Goal: Transaction & Acquisition: Purchase product/service

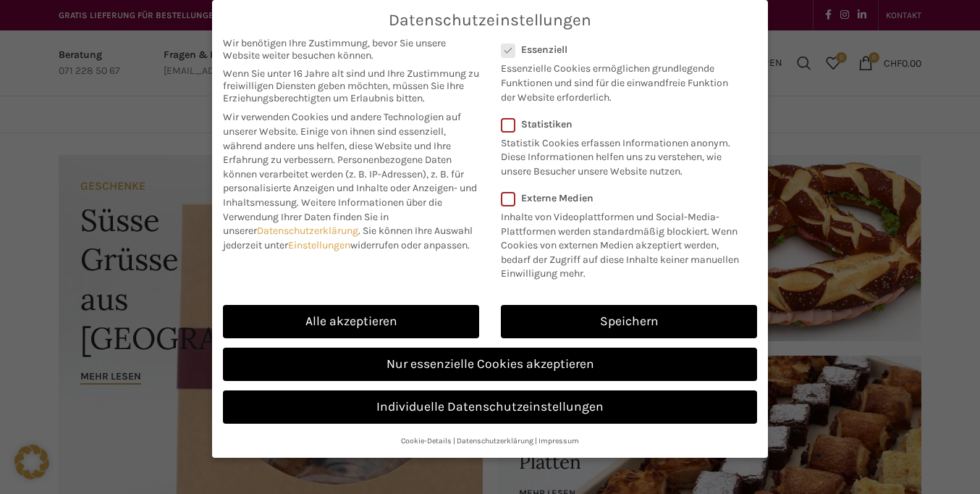
scroll to position [1698, 0]
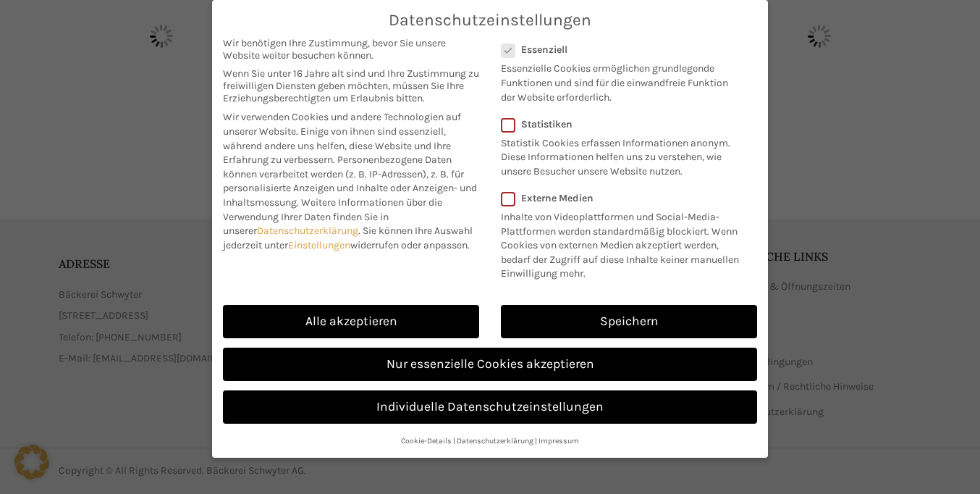
click at [489, 20] on span "Datenschutzeinstellungen" at bounding box center [490, 20] width 203 height 19
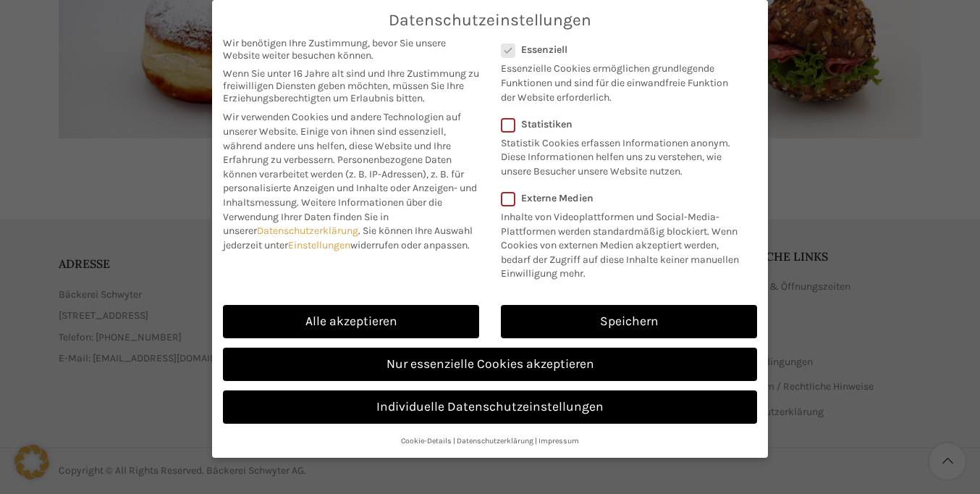
click at [351, 148] on span "Wir verwenden Cookies und andere Technologien auf unserer Website. Einige von i…" at bounding box center [342, 138] width 238 height 55
click at [629, 321] on link "Speichern" at bounding box center [629, 321] width 256 height 33
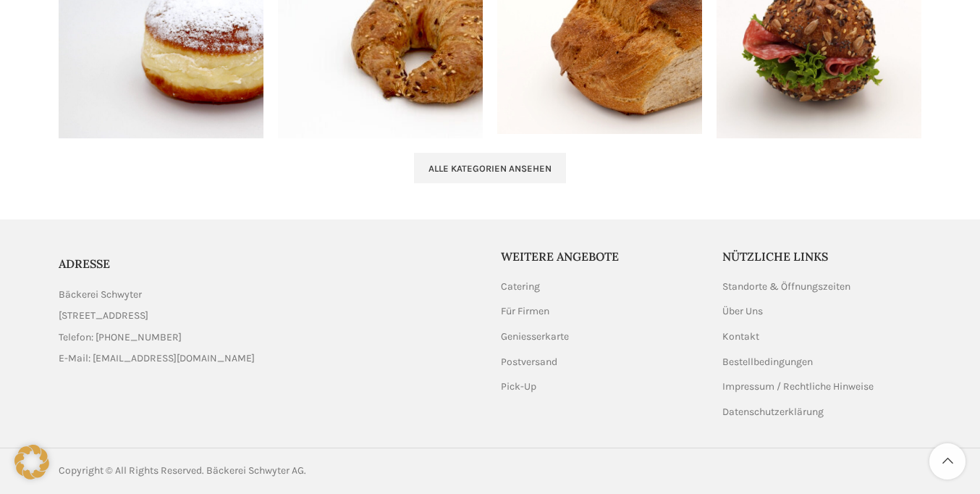
click at [32, 462] on icon at bounding box center [31, 461] width 35 height 35
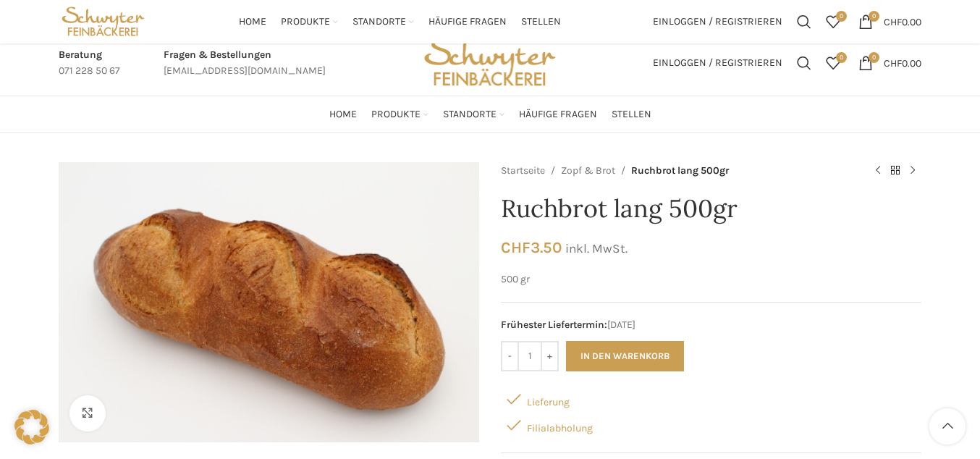
click at [32, 427] on icon at bounding box center [31, 427] width 35 height 35
checkbox input "false"
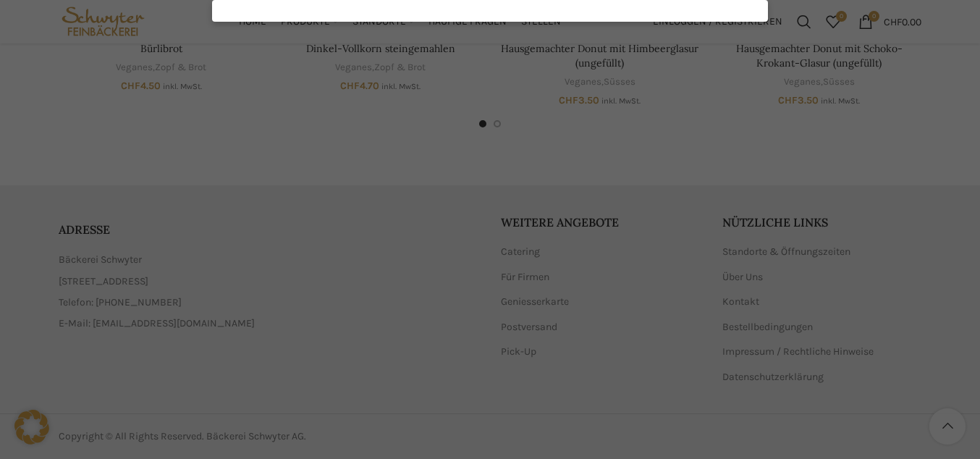
checkbox input "false"
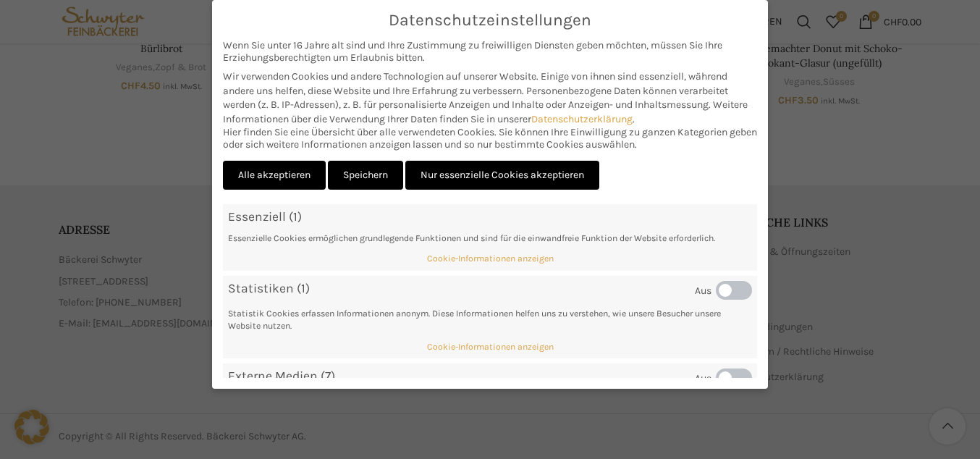
click at [486, 95] on span "Wir verwenden Cookies und andere Technologien auf unserer Website. Einige von i…" at bounding box center [475, 83] width 504 height 27
click at [367, 174] on link "Speichern" at bounding box center [365, 176] width 75 height 30
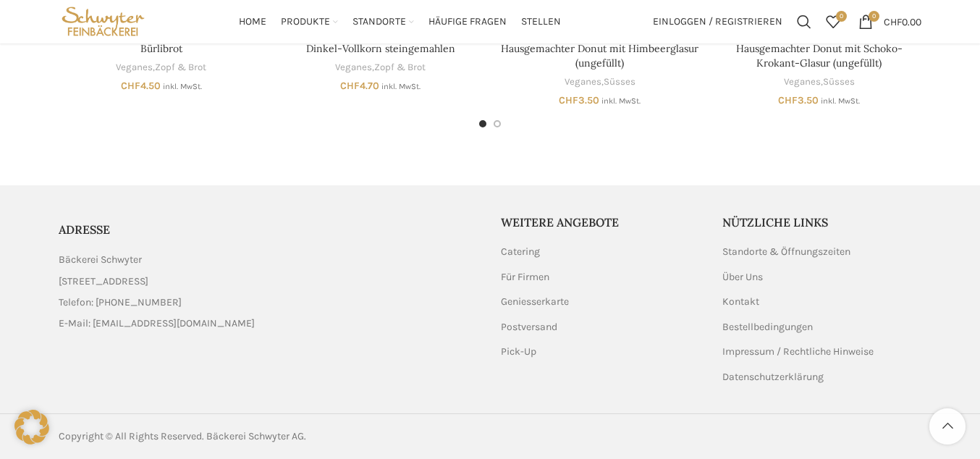
click at [32, 427] on icon at bounding box center [31, 427] width 35 height 35
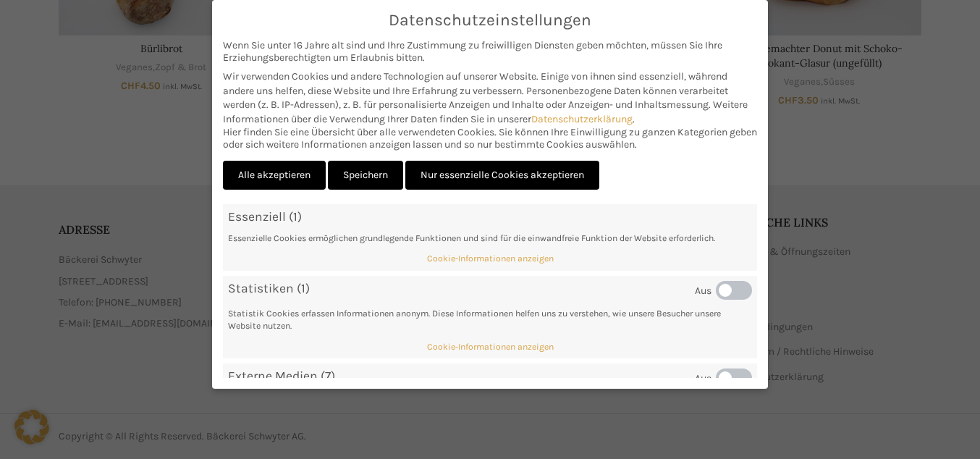
scroll to position [0, 0]
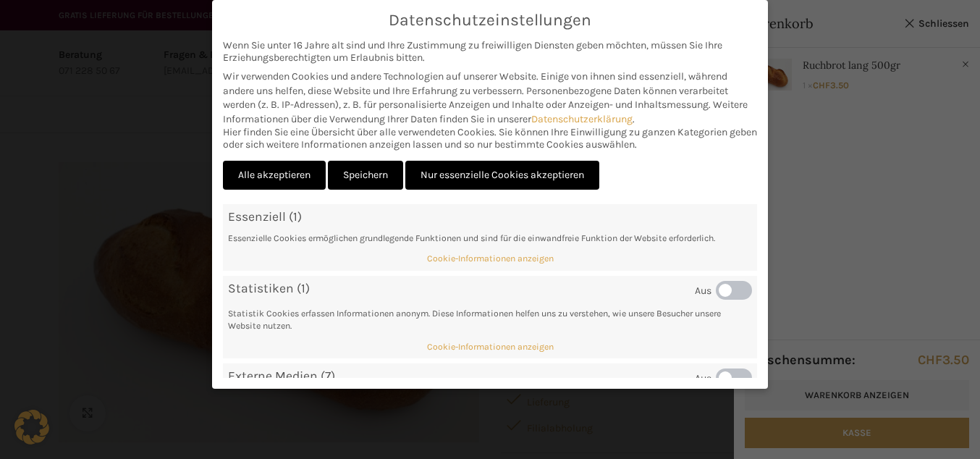
click at [486, 95] on span "Wir verwenden Cookies und andere Technologien auf unserer Website. Einige von i…" at bounding box center [475, 83] width 504 height 27
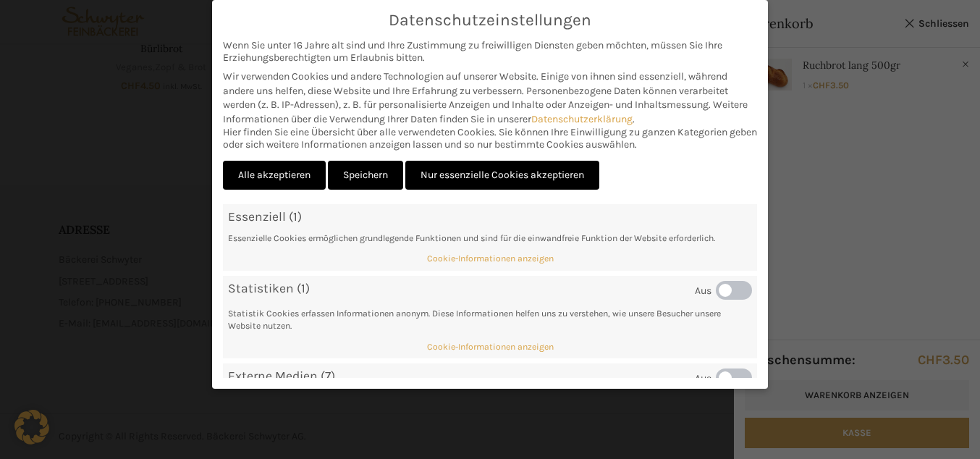
click at [367, 174] on link "Speichern" at bounding box center [365, 176] width 75 height 30
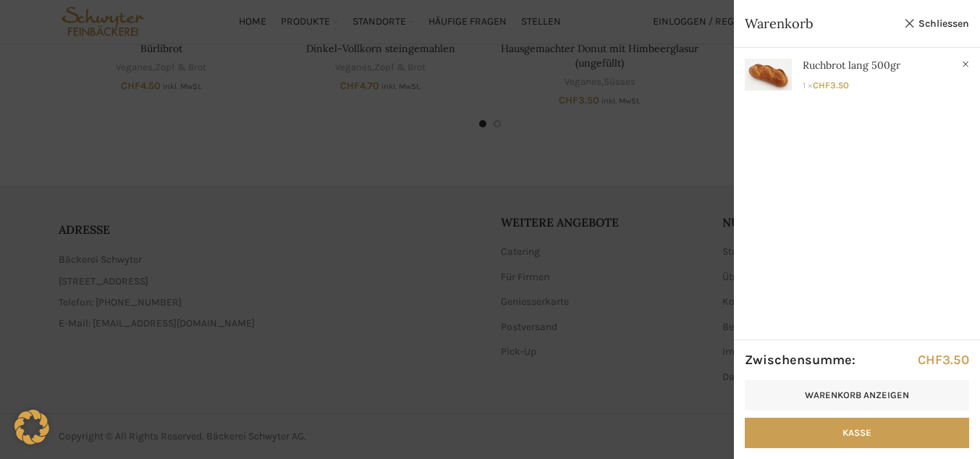
click at [32, 427] on icon at bounding box center [31, 427] width 35 height 35
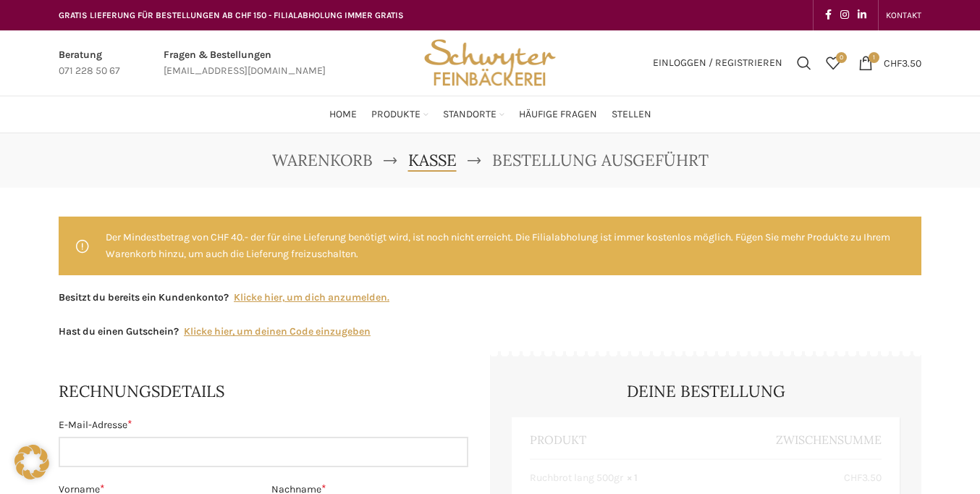
select select "SG"
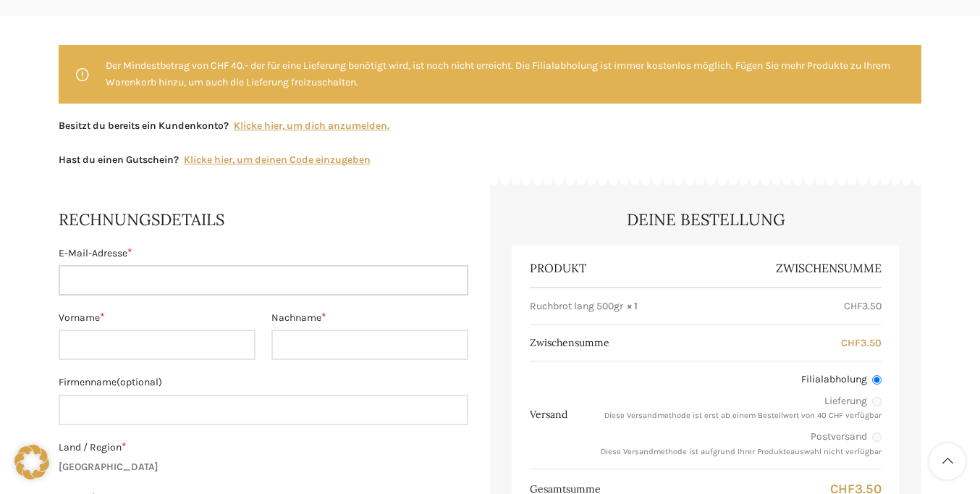
click at [263, 280] on input "E-Mail-Adresse *" at bounding box center [264, 280] width 410 height 30
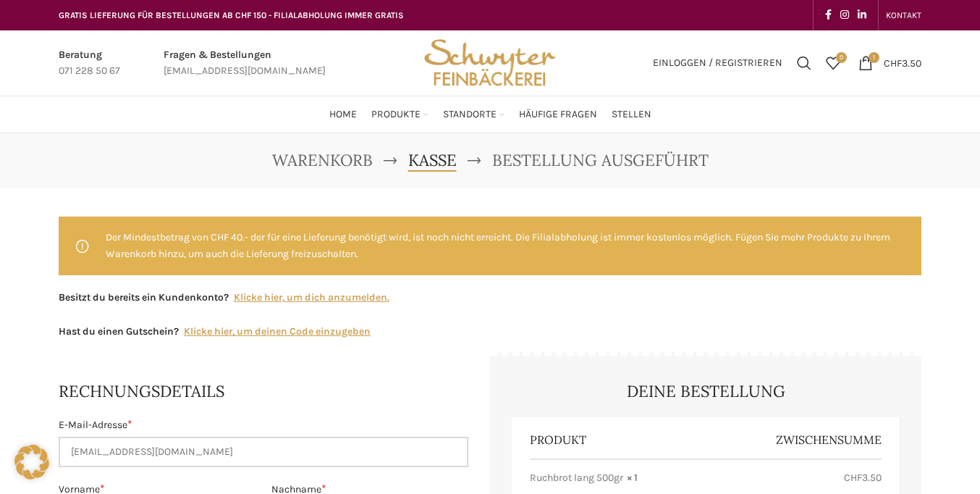
type input "[EMAIL_ADDRESS][DOMAIN_NAME]"
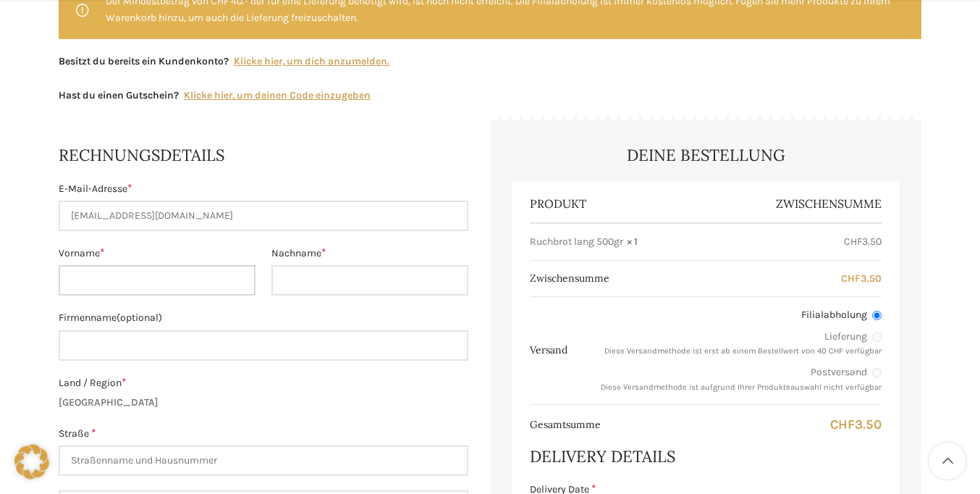
click at [156, 280] on input "Vorname *" at bounding box center [157, 280] width 197 height 30
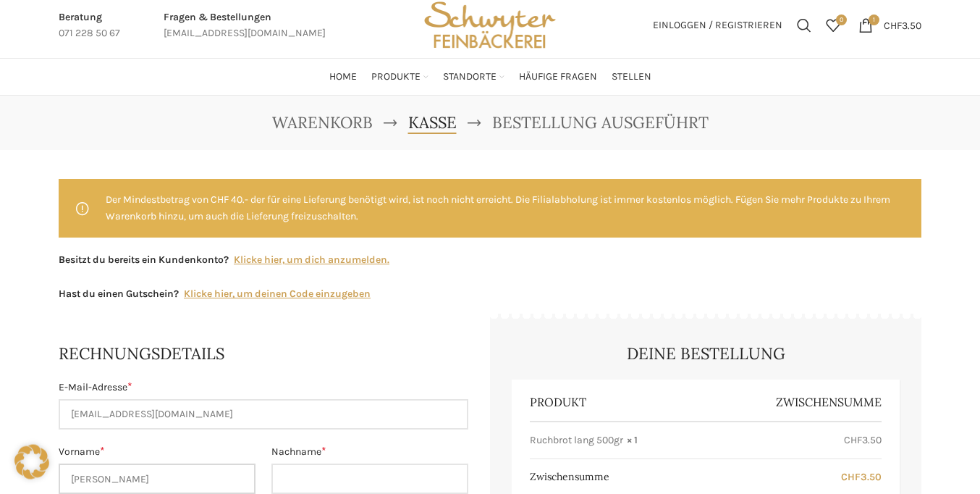
type input "[PERSON_NAME]"
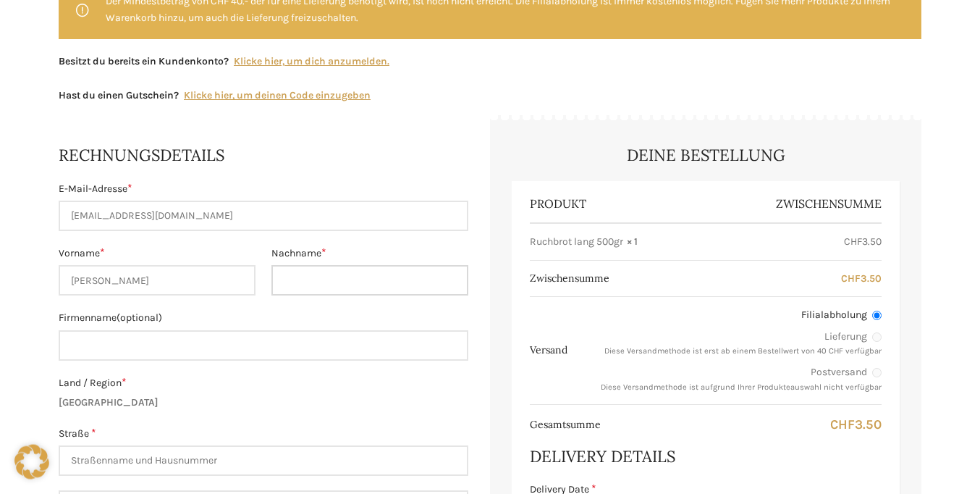
click at [370, 280] on input "Nachname *" at bounding box center [369, 280] width 197 height 30
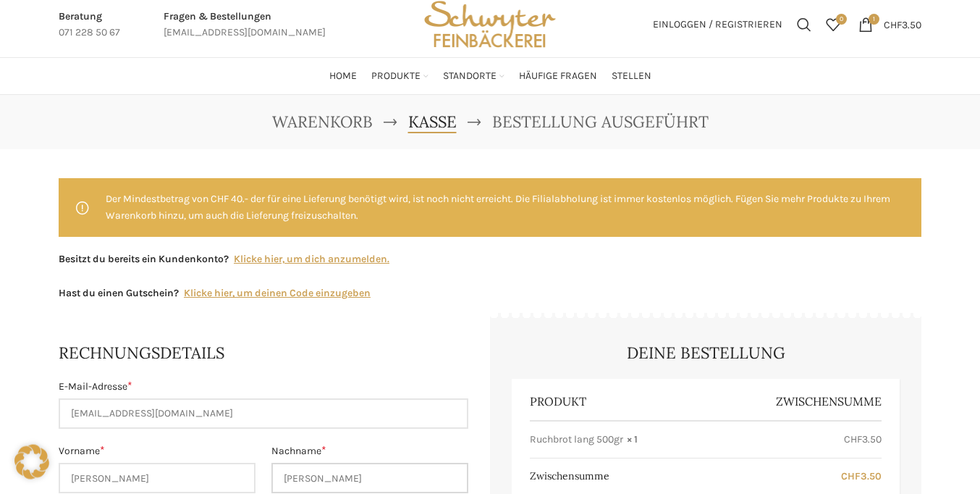
type input "[PERSON_NAME]"
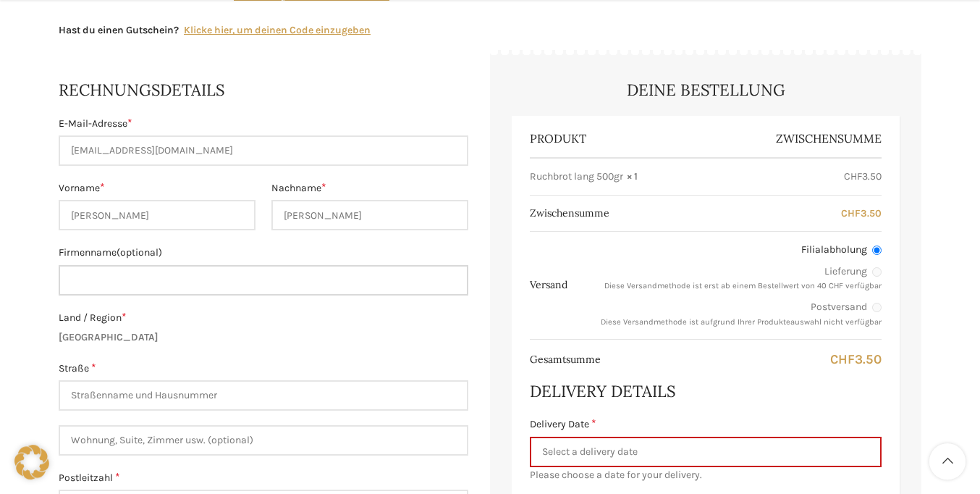
scroll to position [416, 0]
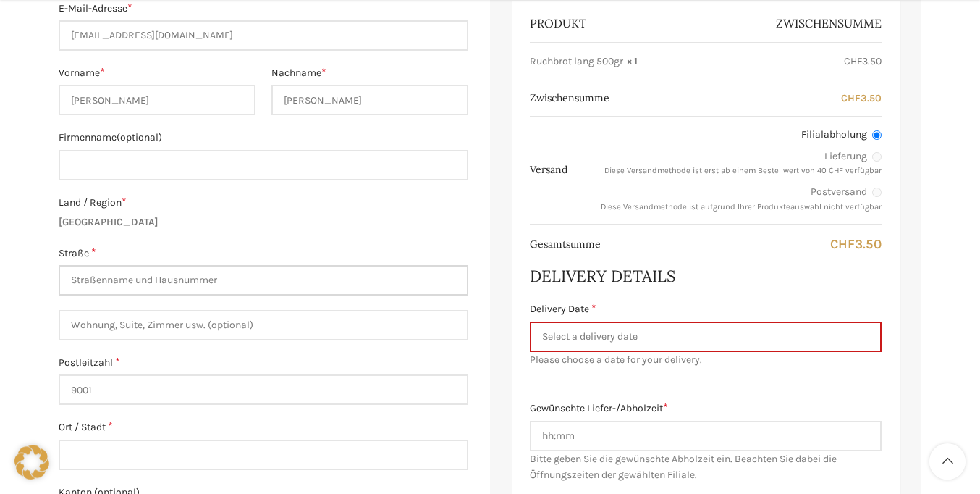
click at [263, 280] on input "Straße *" at bounding box center [264, 280] width 410 height 30
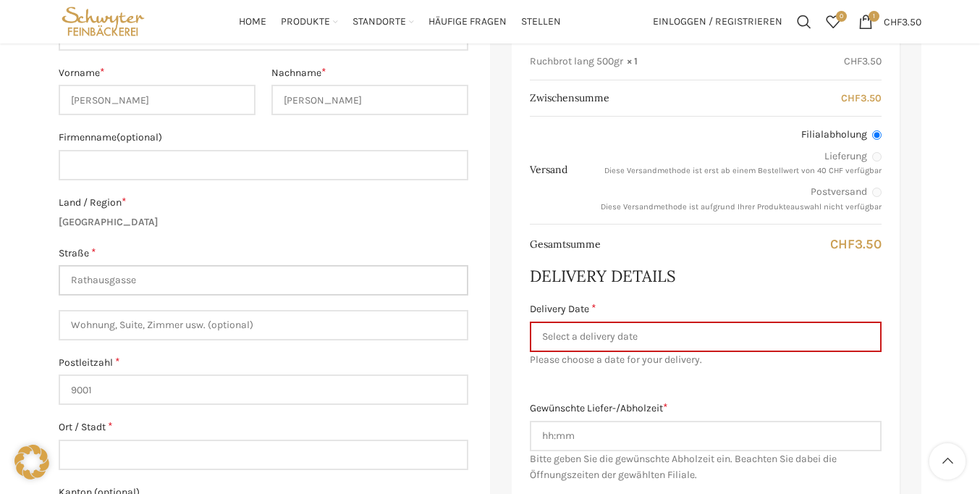
type input "Rathausgasse"
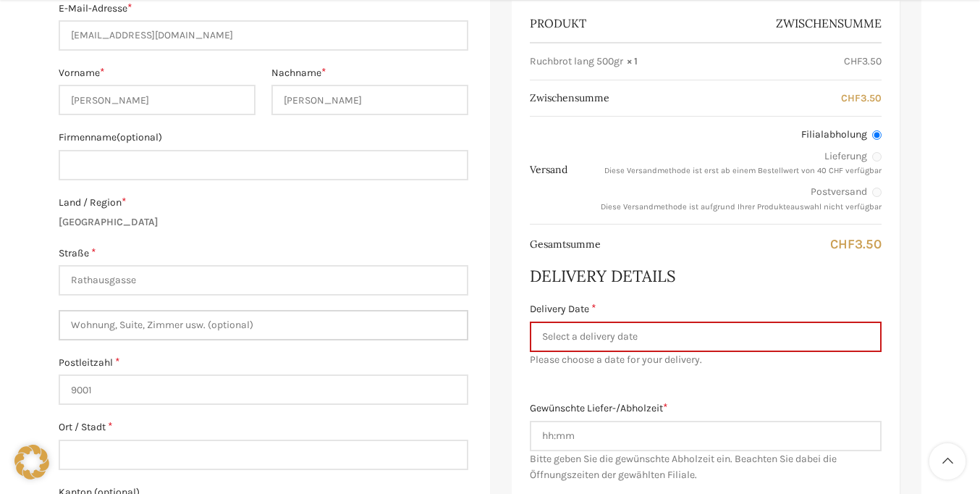
scroll to position [461, 0]
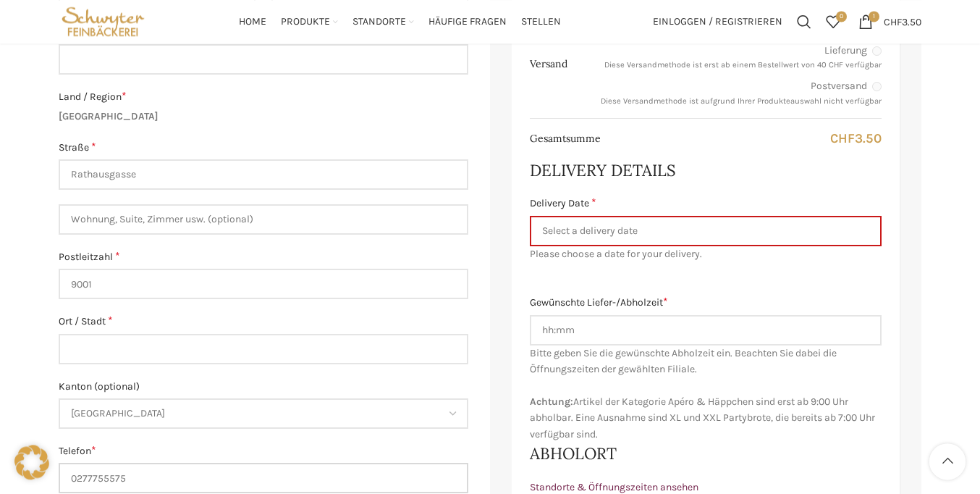
type input "0277755575"
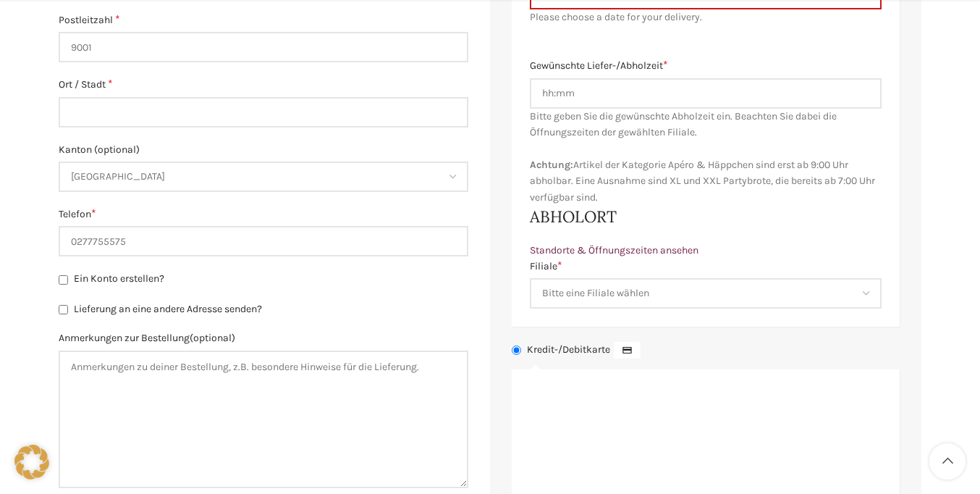
scroll to position [591, 0]
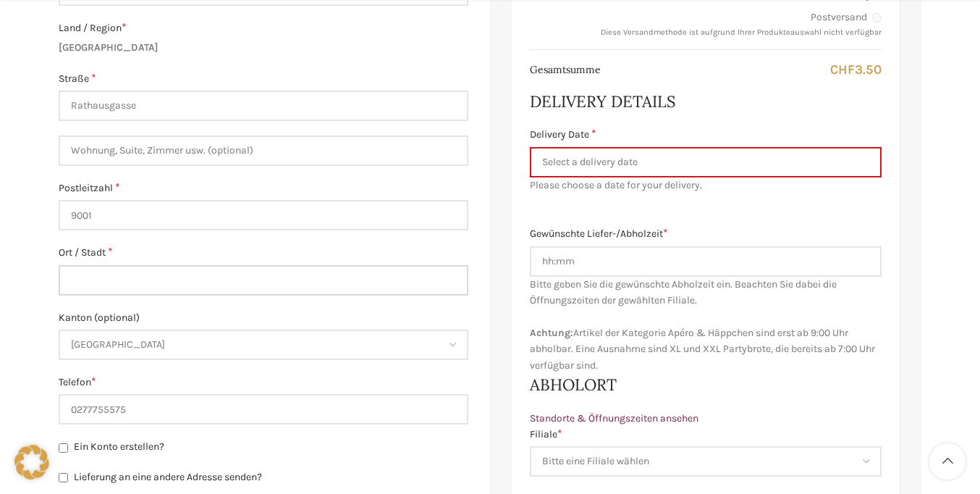
click at [263, 279] on input "Ort / Stadt *" at bounding box center [264, 280] width 410 height 30
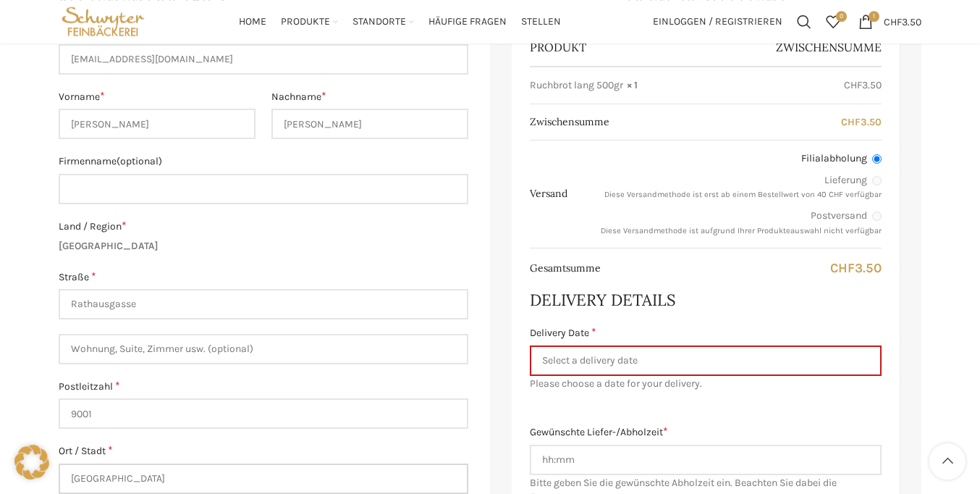
type input "[GEOGRAPHIC_DATA]"
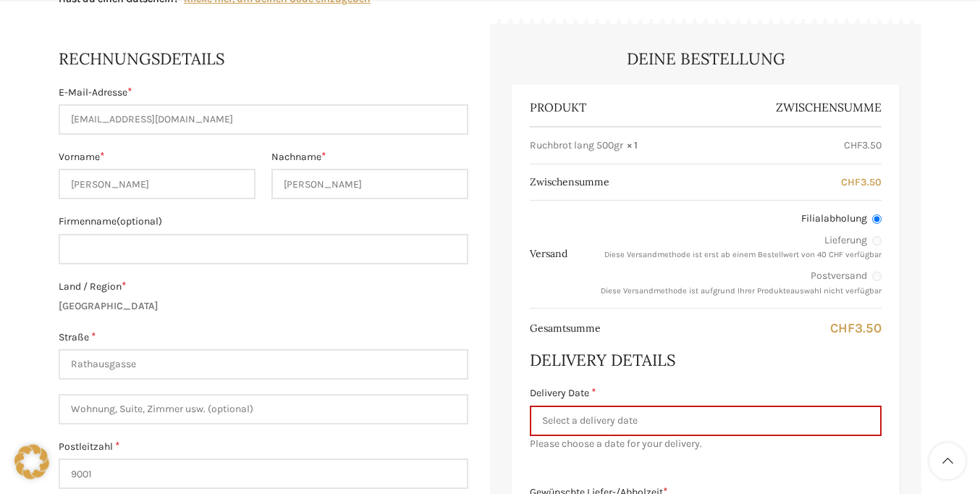
scroll to position [368, 0]
